Goal: Information Seeking & Learning: Check status

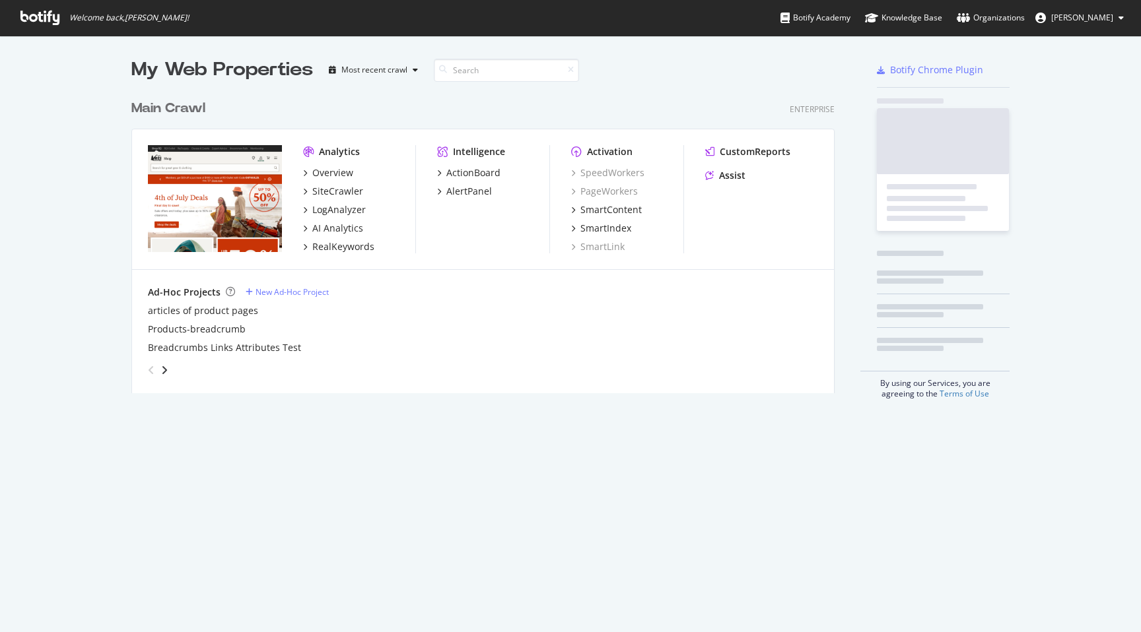
scroll to position [632, 1141]
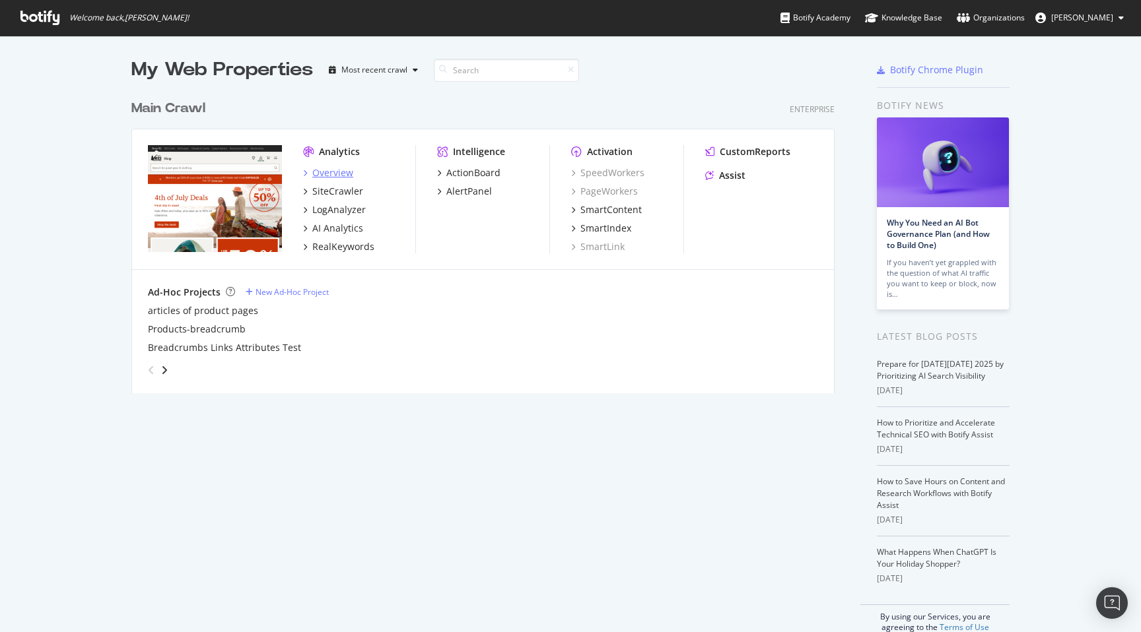
click at [332, 170] on div "Overview" at bounding box center [332, 172] width 41 height 13
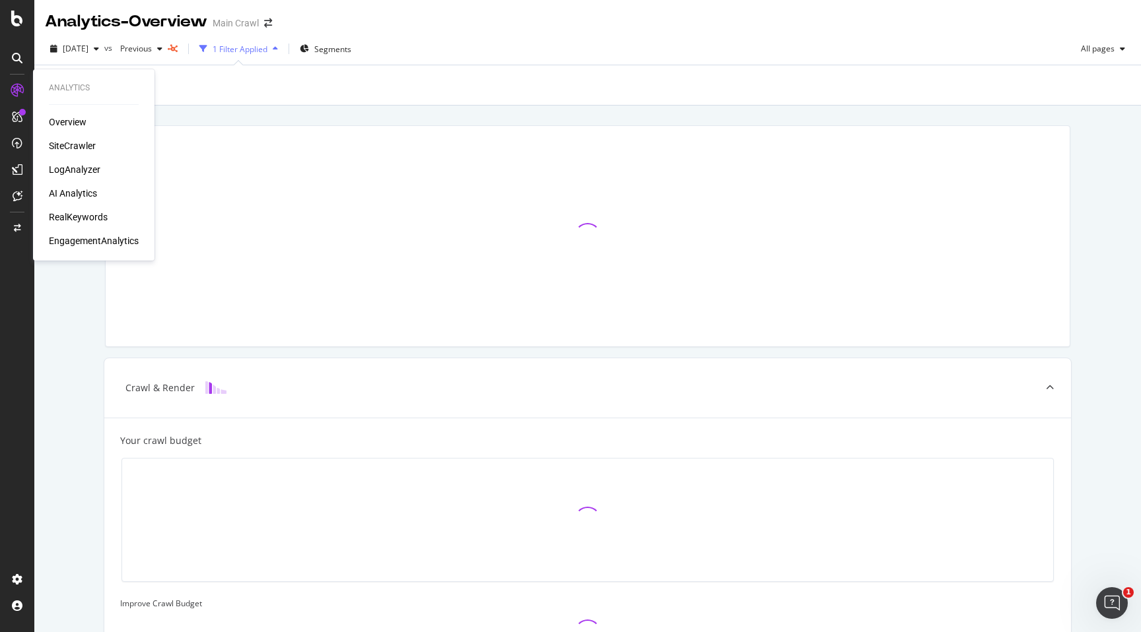
click at [66, 149] on div "SiteCrawler" at bounding box center [72, 145] width 47 height 13
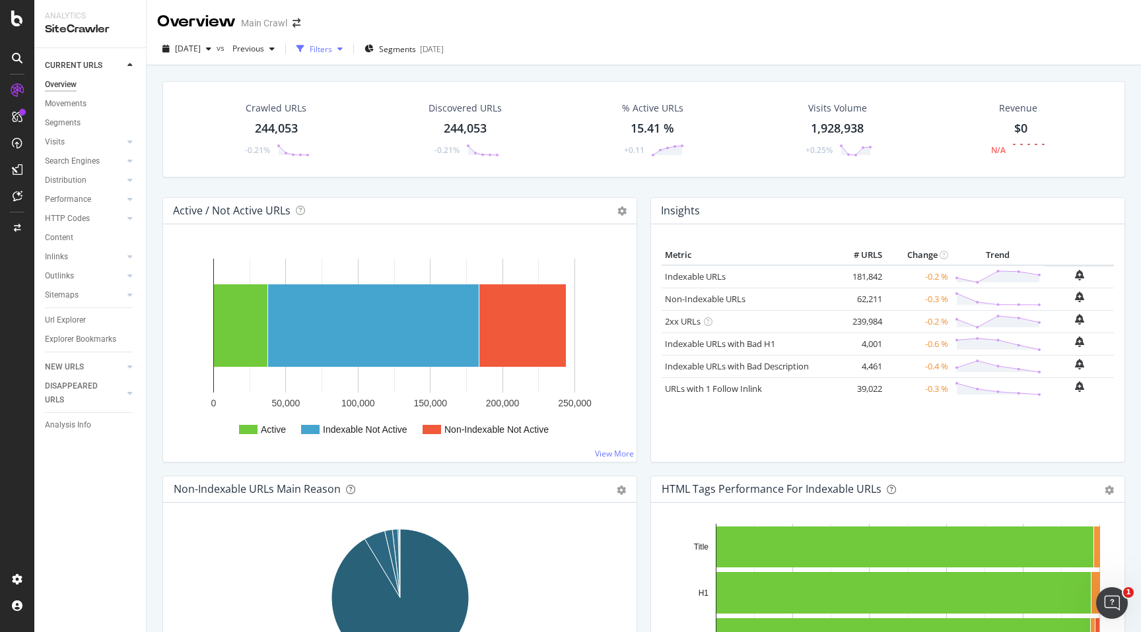
click at [348, 48] on div "button" at bounding box center [340, 49] width 16 height 8
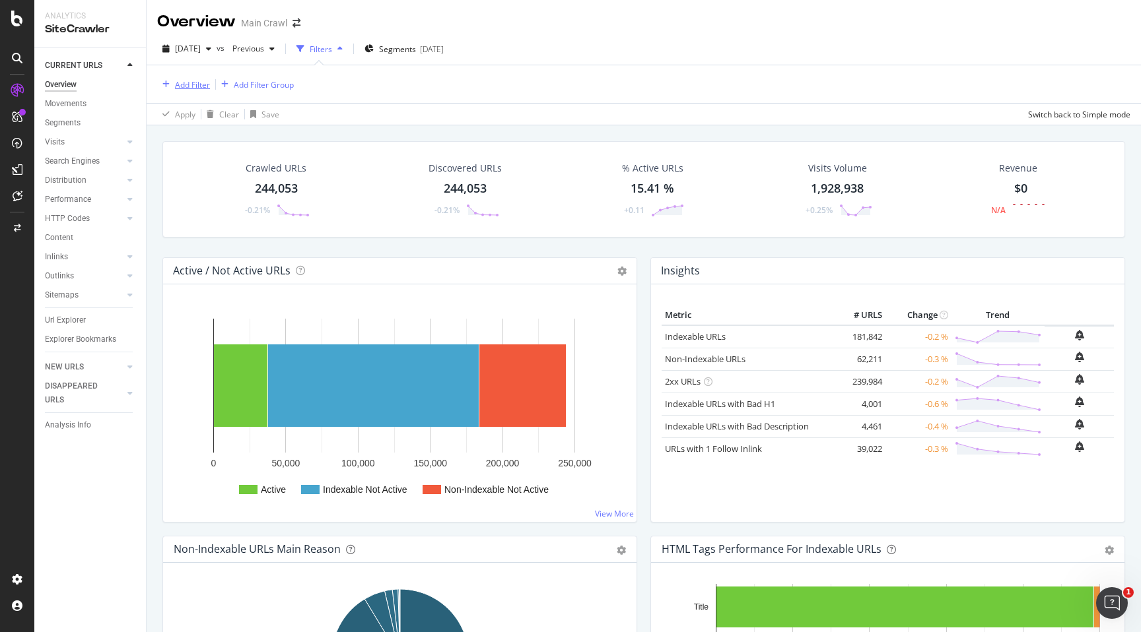
click at [209, 83] on div "Add Filter" at bounding box center [192, 84] width 35 height 11
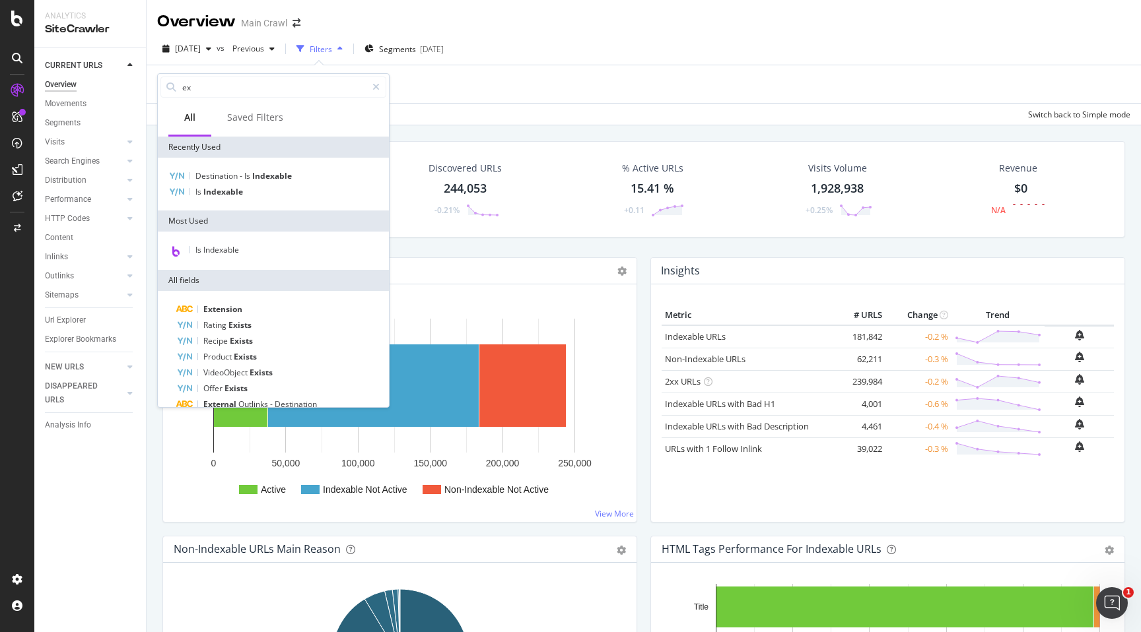
type input "e"
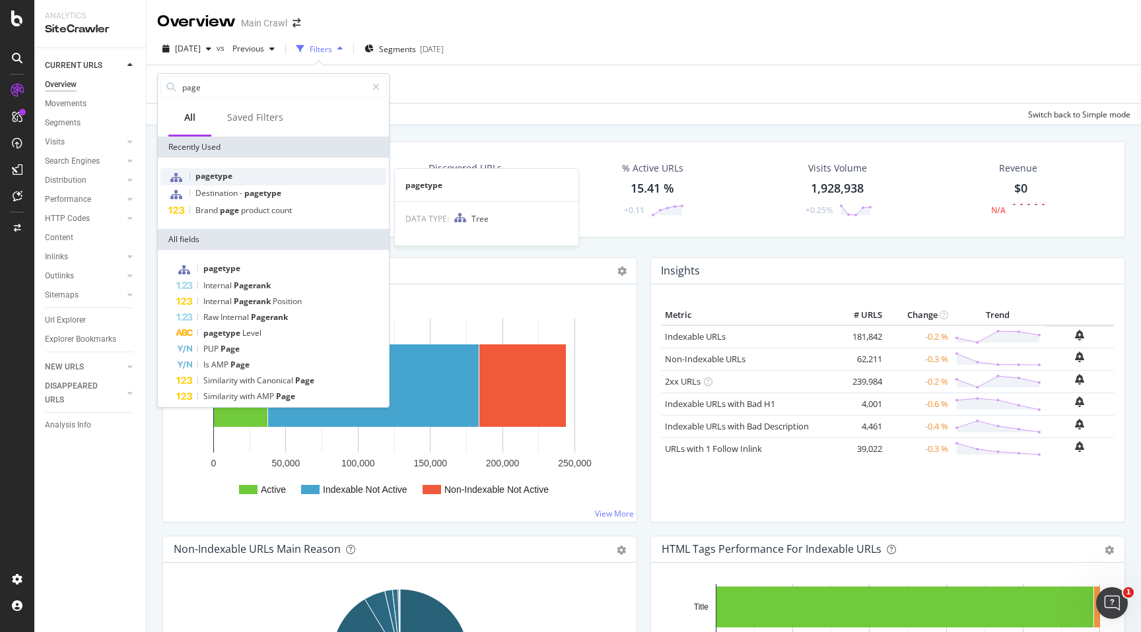
type input "page"
click at [201, 178] on span "pagetype" at bounding box center [213, 175] width 37 height 11
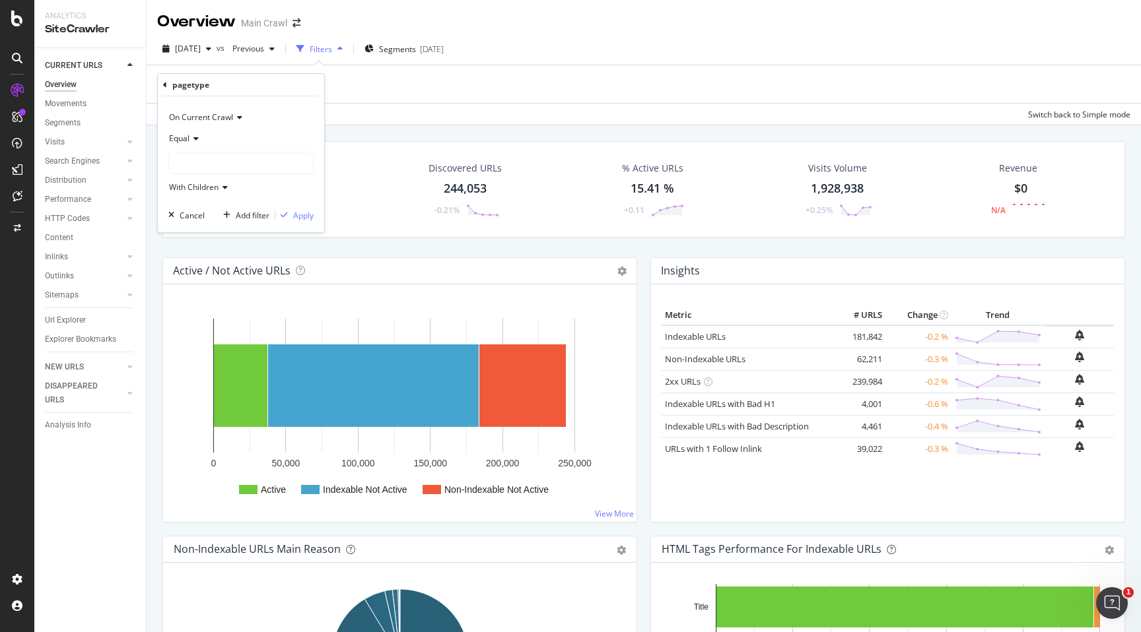
click at [214, 150] on div "Equal With Children" at bounding box center [240, 163] width 145 height 70
click at [207, 164] on div at bounding box center [241, 162] width 144 height 21
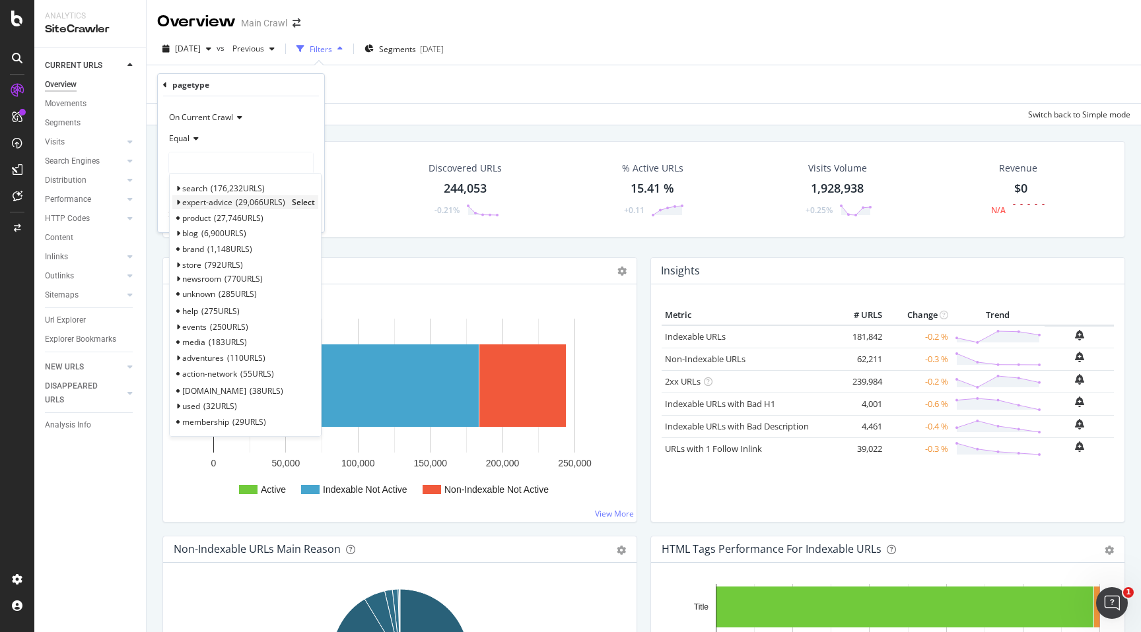
click at [297, 201] on span "Select" at bounding box center [303, 202] width 23 height 11
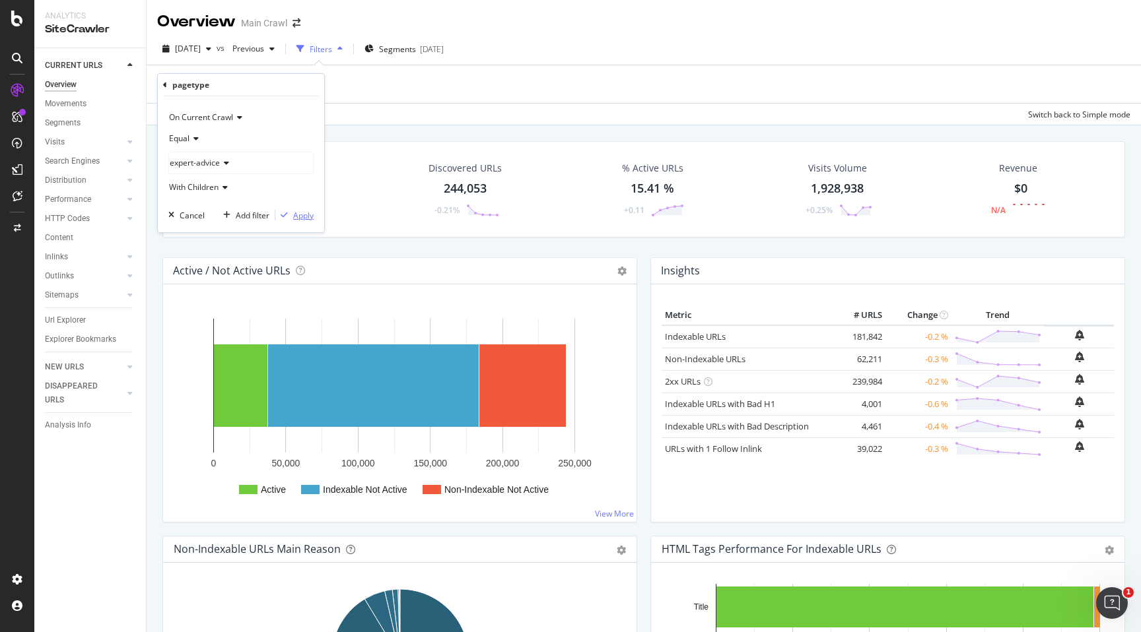
click at [304, 215] on div "Apply" at bounding box center [303, 215] width 20 height 11
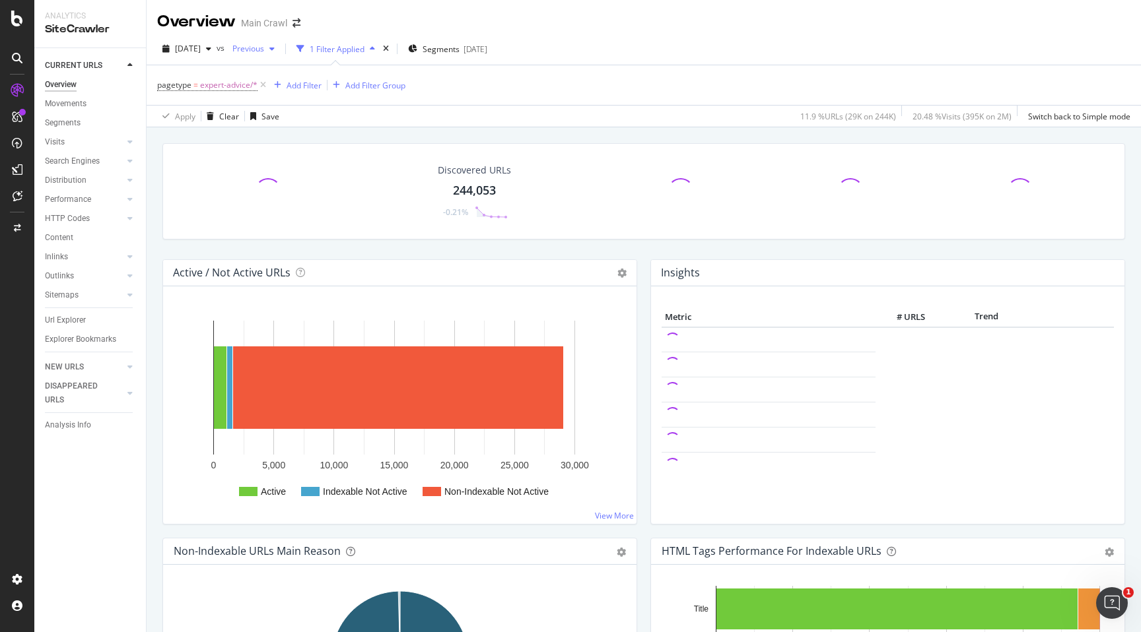
click at [264, 48] on span "Previous" at bounding box center [245, 48] width 37 height 11
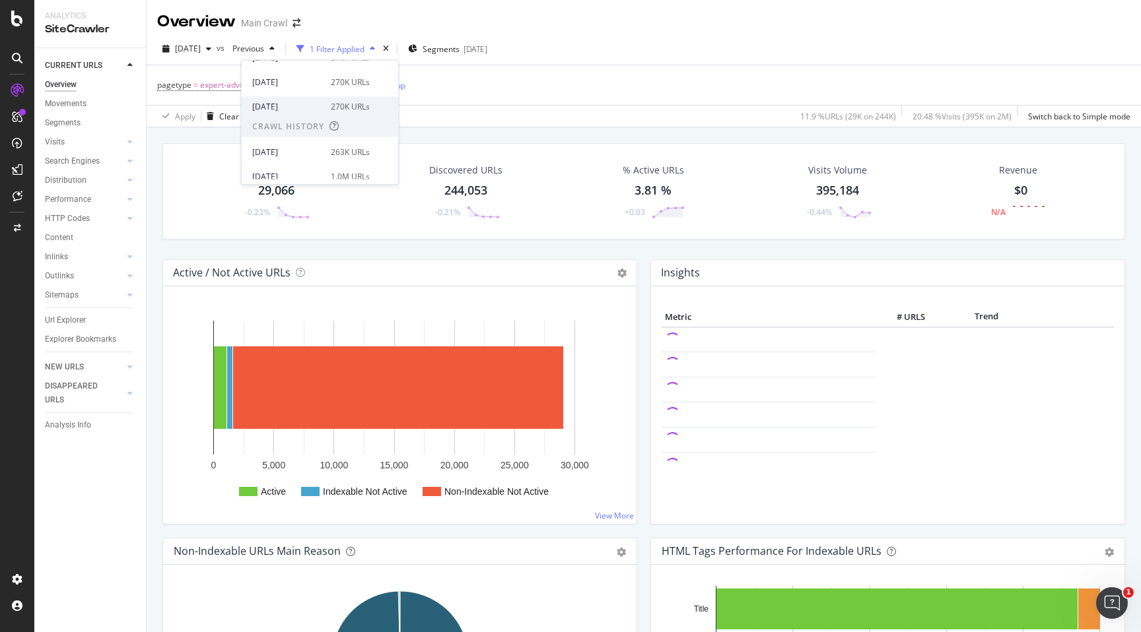
click at [283, 110] on div "[DATE]" at bounding box center [287, 106] width 71 height 12
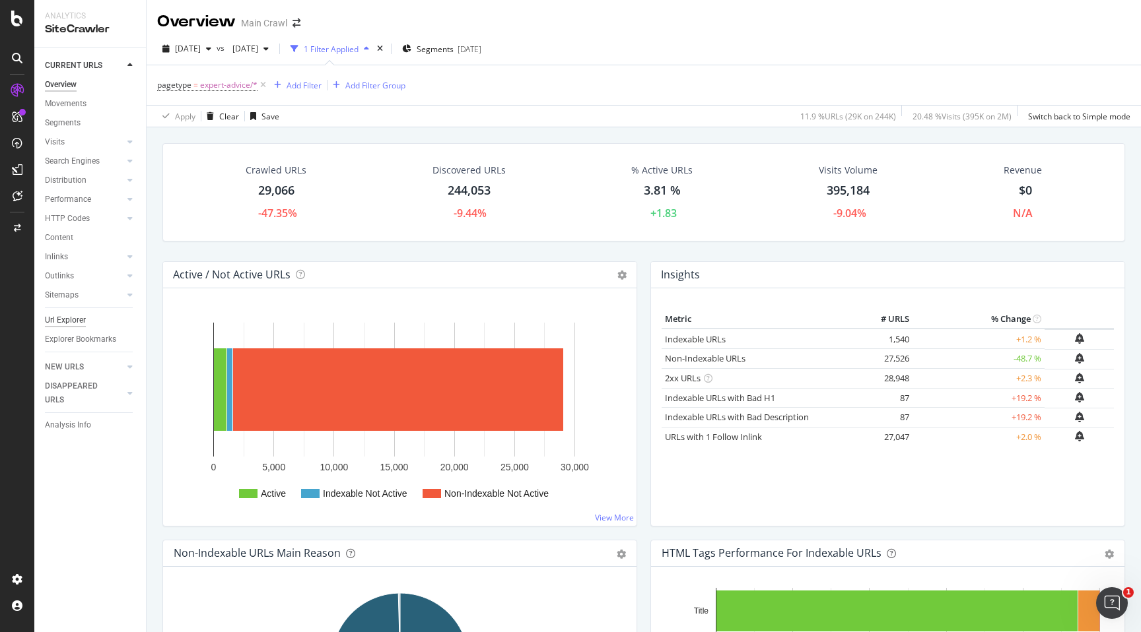
click at [73, 320] on div "Url Explorer" at bounding box center [65, 321] width 41 height 14
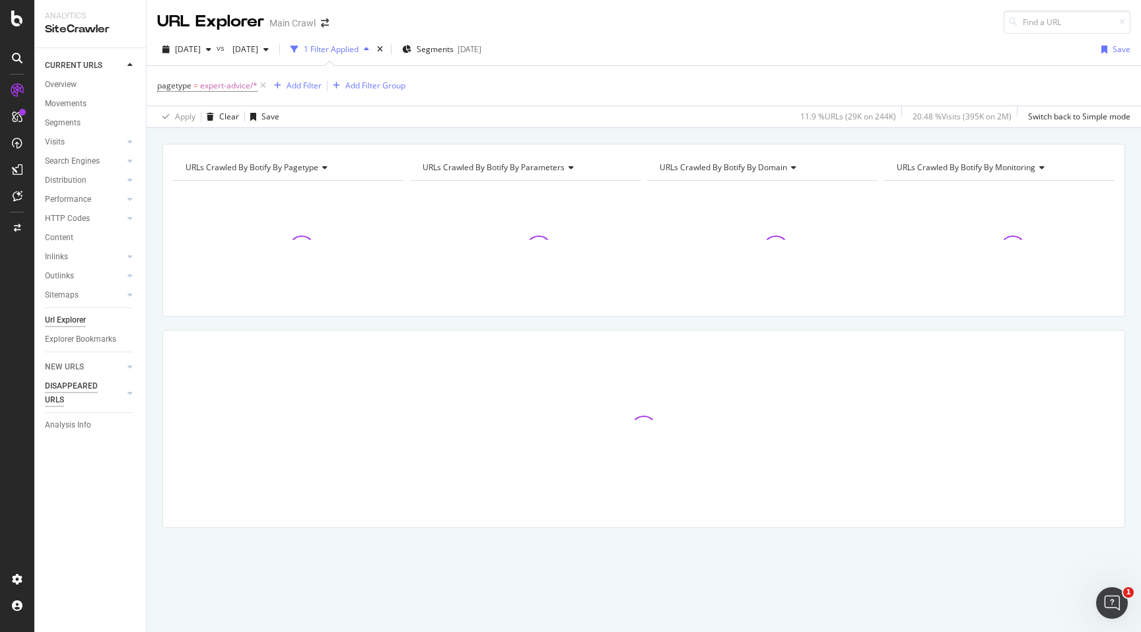
click at [67, 390] on div "DISAPPEARED URLS" at bounding box center [78, 394] width 67 height 28
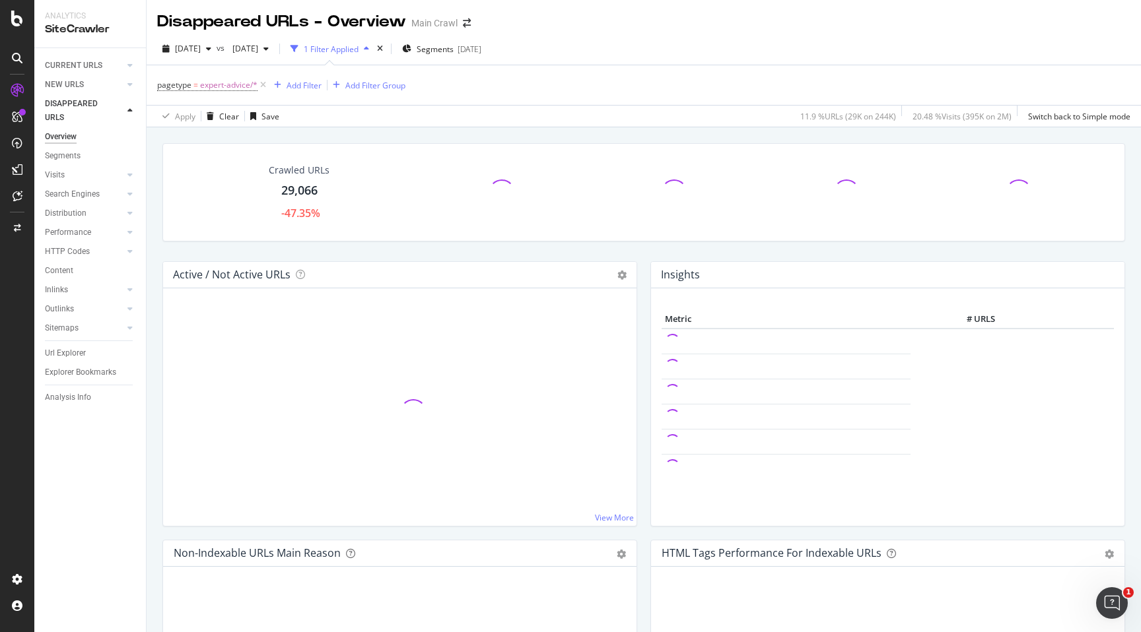
click at [86, 361] on div "Url Explorer" at bounding box center [95, 353] width 101 height 19
click at [85, 353] on link "Url Explorer" at bounding box center [91, 354] width 92 height 14
